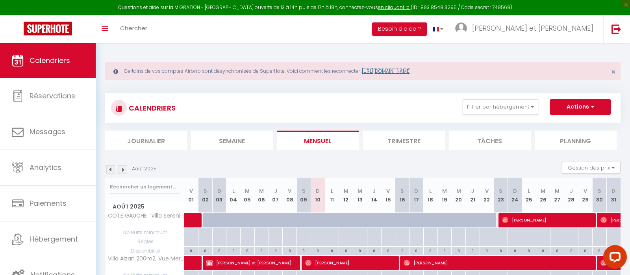
click at [386, 71] on link "[URL][DOMAIN_NAME]" at bounding box center [386, 71] width 49 height 7
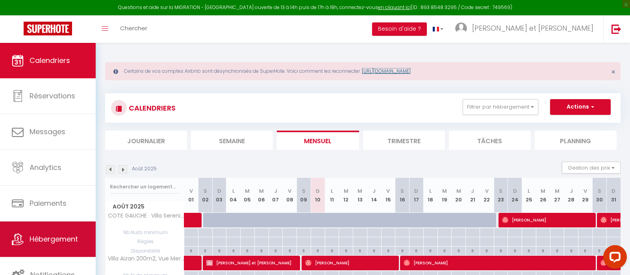
click at [69, 230] on link "Hébergement" at bounding box center [48, 239] width 96 height 35
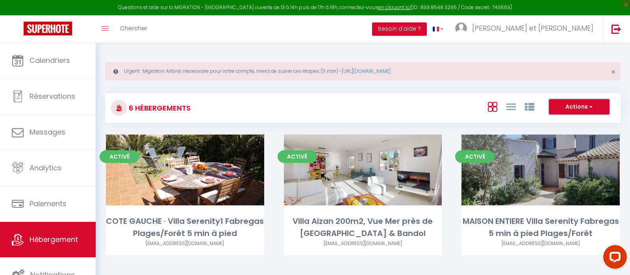
click at [586, 109] on button "Actions" at bounding box center [579, 107] width 61 height 16
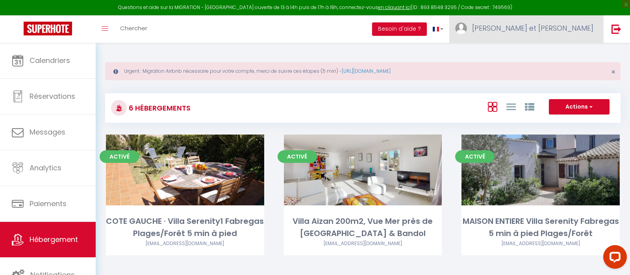
click at [575, 30] on span "[PERSON_NAME] et [PERSON_NAME]" at bounding box center [532, 28] width 121 height 10
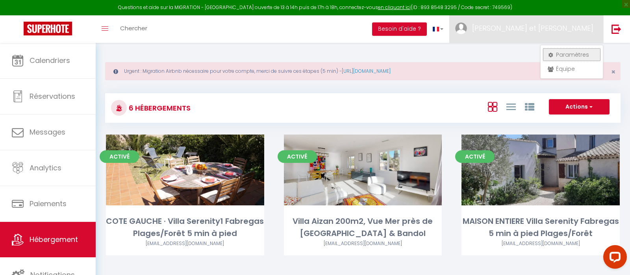
click at [570, 50] on link "Paramètres" at bounding box center [571, 54] width 58 height 13
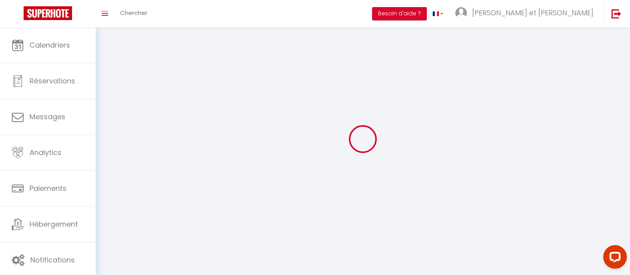
select select
type input "[PERSON_NAME] et [PERSON_NAME]"
type input "descarpentry Derentinger"
type input "0615192713"
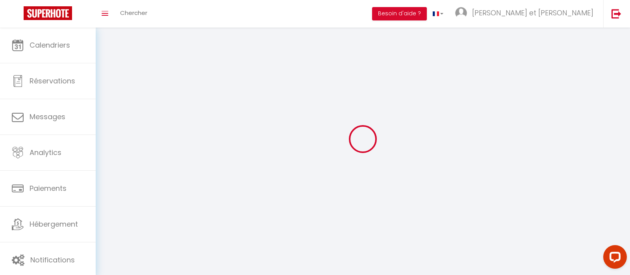
type input "CAMPING [US_STATE] [STREET_ADDRESS]"
type input "83580"
type input "GASSIN"
type input "NzSFwKzmPxxQ8QHin0YfoD9PB"
type input "QPeiUctKqSnPEhf9eQbqSvpH1"
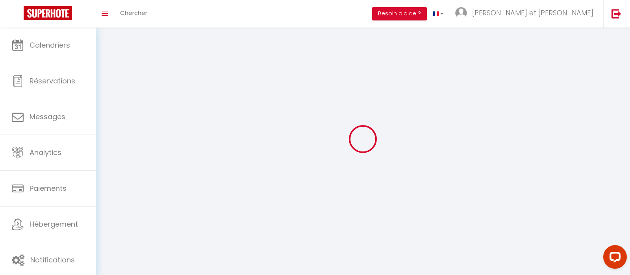
select select "28"
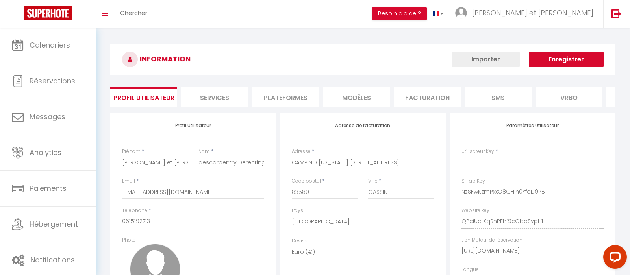
type input "NzSFwKzmPxxQ8QHin0YfoD9PB"
type input "QPeiUctKqSnPEhf9eQbqSvpH1"
type input "[URL][DOMAIN_NAME]"
select select "fr"
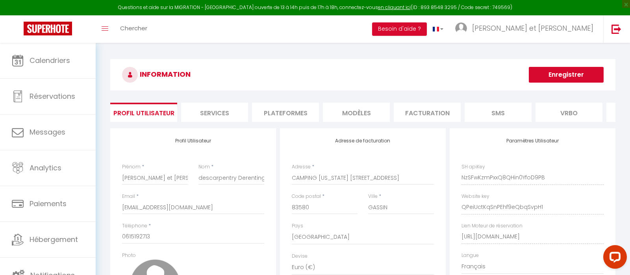
click at [301, 107] on li "Plateformes" at bounding box center [285, 112] width 67 height 19
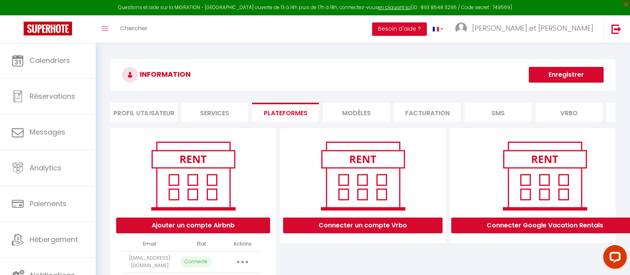
scroll to position [126, 0]
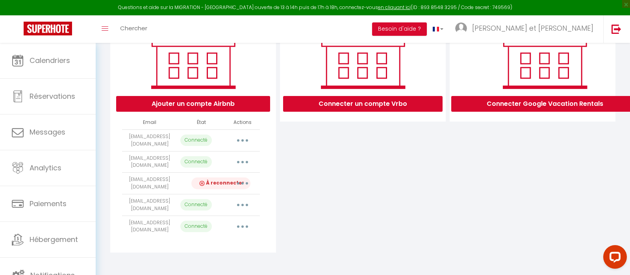
click at [243, 182] on icon "button" at bounding box center [242, 183] width 2 height 2
click at [211, 223] on link "Reconnecter le compte" at bounding box center [207, 229] width 87 height 13
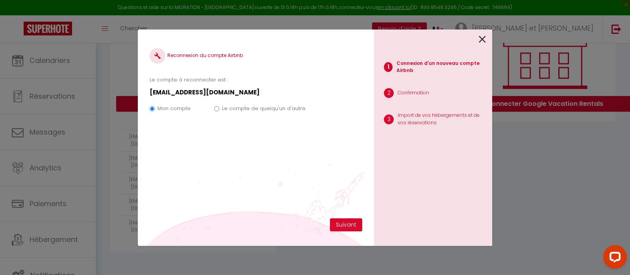
click at [216, 105] on div "Mon compte Le compte de quelqu'un d'autre" at bounding box center [256, 110] width 213 height 26
click at [220, 111] on div "Mon compte Le compte de quelqu'un d'autre" at bounding box center [256, 110] width 213 height 26
click at [217, 110] on input "Le compte de quelqu'un d'autre" at bounding box center [216, 108] width 5 height 5
radio input "true"
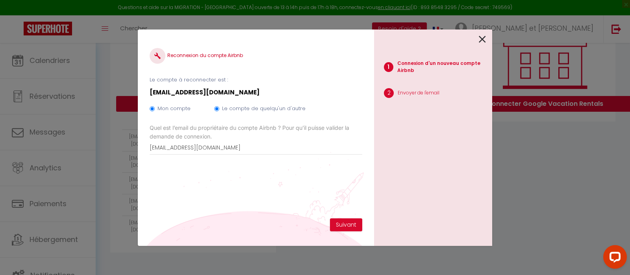
radio input "false"
click at [483, 46] on link at bounding box center [482, 38] width 7 height 17
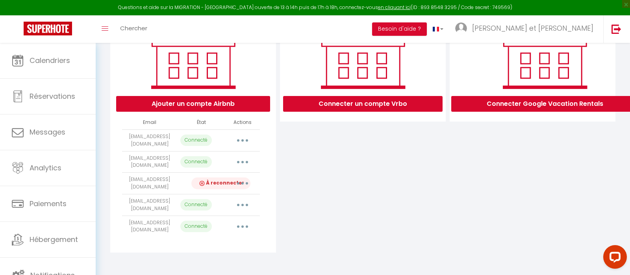
click at [483, 46] on div "Connecter Google Vacation Rentals" at bounding box center [544, 64] width 177 height 95
